Goal: Transaction & Acquisition: Purchase product/service

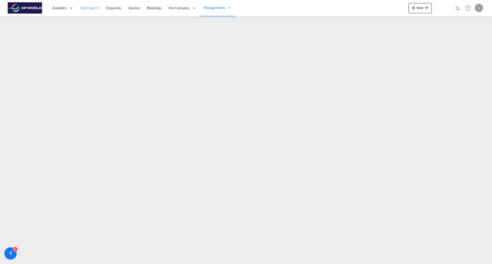
click at [92, 9] on span "Rate Search" at bounding box center [90, 8] width 18 height 4
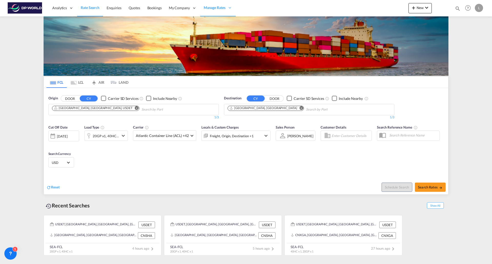
click at [121, 135] on md-icon "icon-chevron-down" at bounding box center [123, 136] width 6 height 6
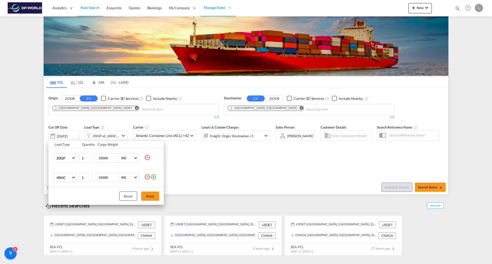
click at [145, 156] on md-icon "icon-minus-circle-outline" at bounding box center [147, 158] width 6 height 6
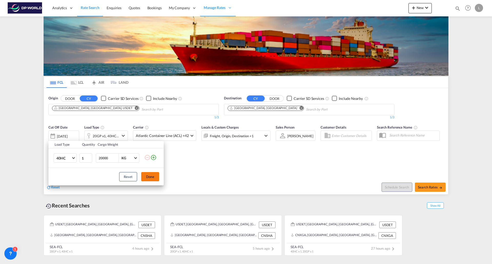
click at [147, 176] on button "Done" at bounding box center [150, 176] width 18 height 9
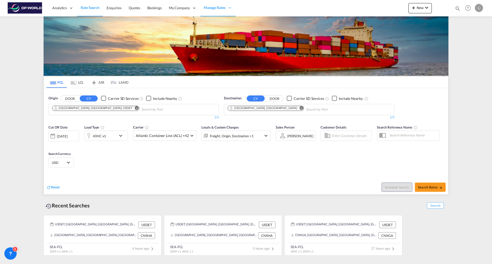
click at [135, 109] on md-icon "Remove" at bounding box center [137, 108] width 4 height 4
click at [300, 107] on md-icon "Remove" at bounding box center [302, 108] width 4 height 4
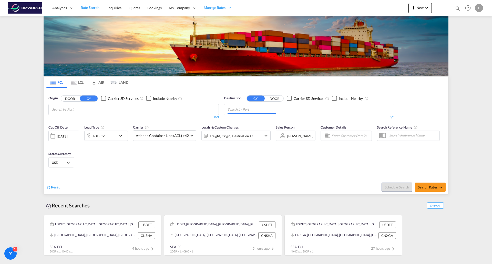
click at [88, 111] on body "Analytics Reports Dashboard Rate Search Enquiries Quotes Bookings" at bounding box center [246, 132] width 492 height 264
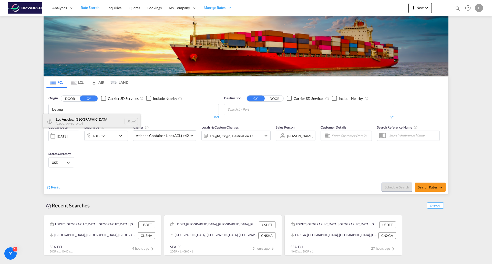
type input "los ang"
click at [81, 120] on div "Los Ang eles, CA United States USLAX" at bounding box center [91, 121] width 97 height 15
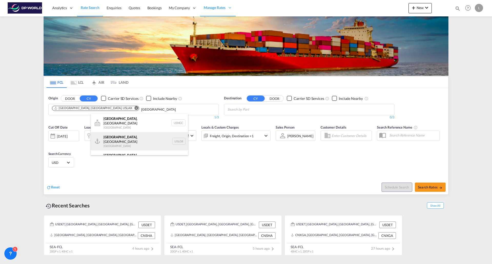
type input "[GEOGRAPHIC_DATA]"
click at [119, 134] on div "[GEOGRAPHIC_DATA] , [GEOGRAPHIC_DATA] [GEOGRAPHIC_DATA] USLGB" at bounding box center [139, 141] width 97 height 18
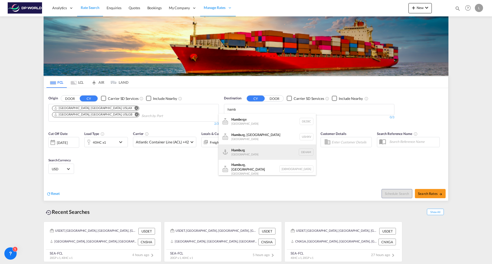
type input "hamb"
click at [235, 151] on div "Hamb urg [GEOGRAPHIC_DATA] [GEOGRAPHIC_DATA]" at bounding box center [267, 152] width 97 height 15
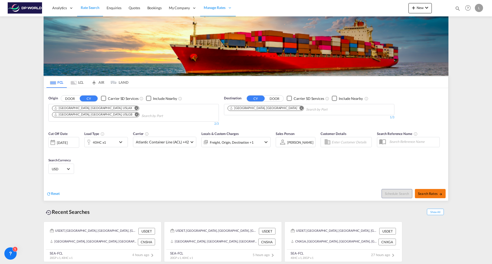
click at [432, 192] on span "Search Rates" at bounding box center [430, 194] width 25 height 4
type input "USLAX,USLGB to DEHAM / [DATE]"
